Goal: Go to known website: Access a specific website the user already knows

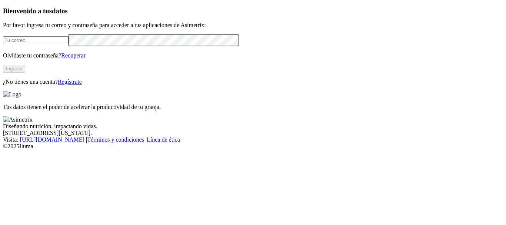
type input "[EMAIL_ADDRESS][PERSON_NAME][DOMAIN_NAME]"
click at [25, 73] on button "Ingresa" at bounding box center [14, 69] width 22 height 8
